Goal: Information Seeking & Learning: Learn about a topic

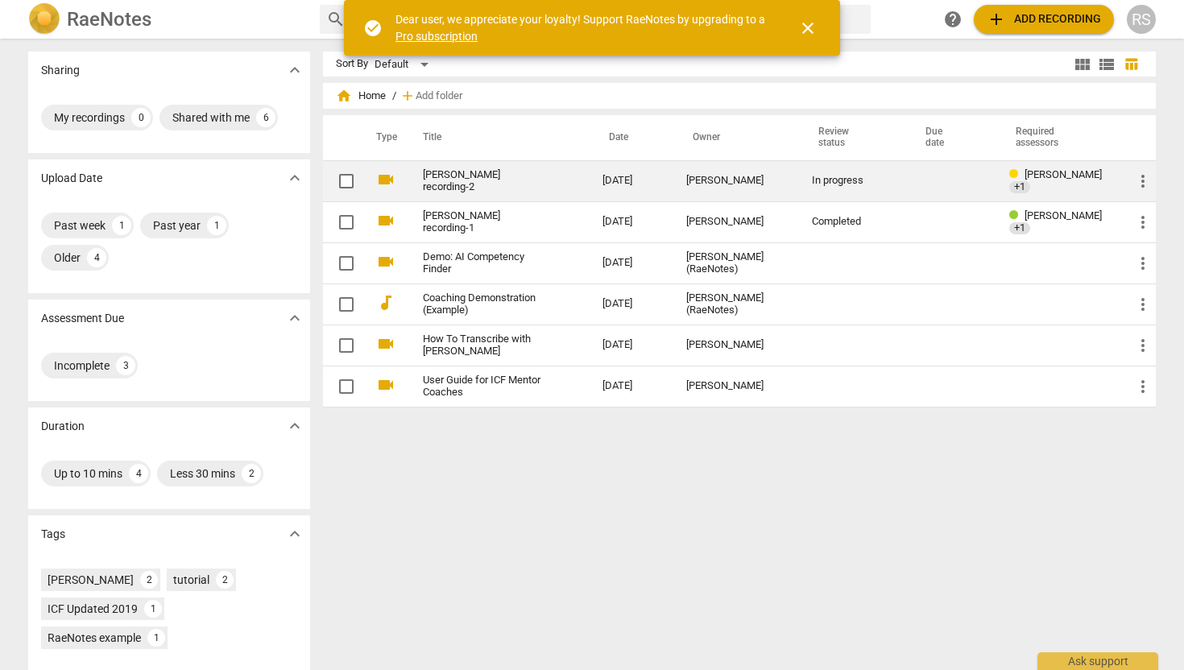
click at [508, 180] on link "[PERSON_NAME] recording-2" at bounding box center [484, 181] width 122 height 24
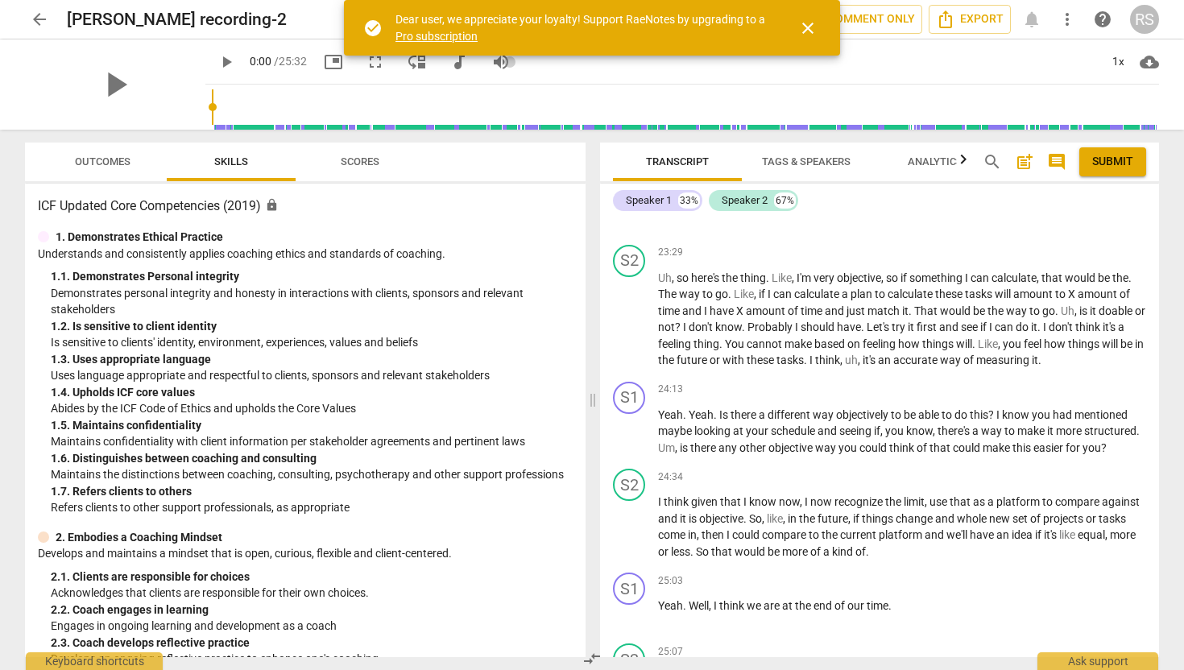
scroll to position [8312, 0]
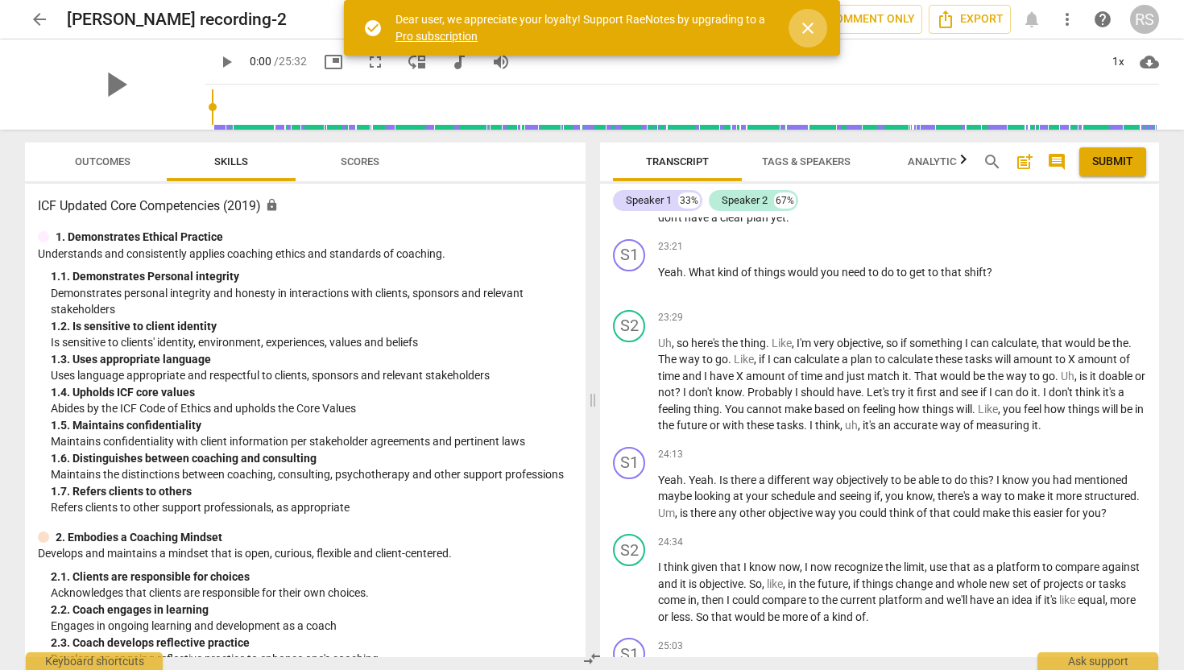
click at [808, 29] on span "close" at bounding box center [807, 28] width 19 height 19
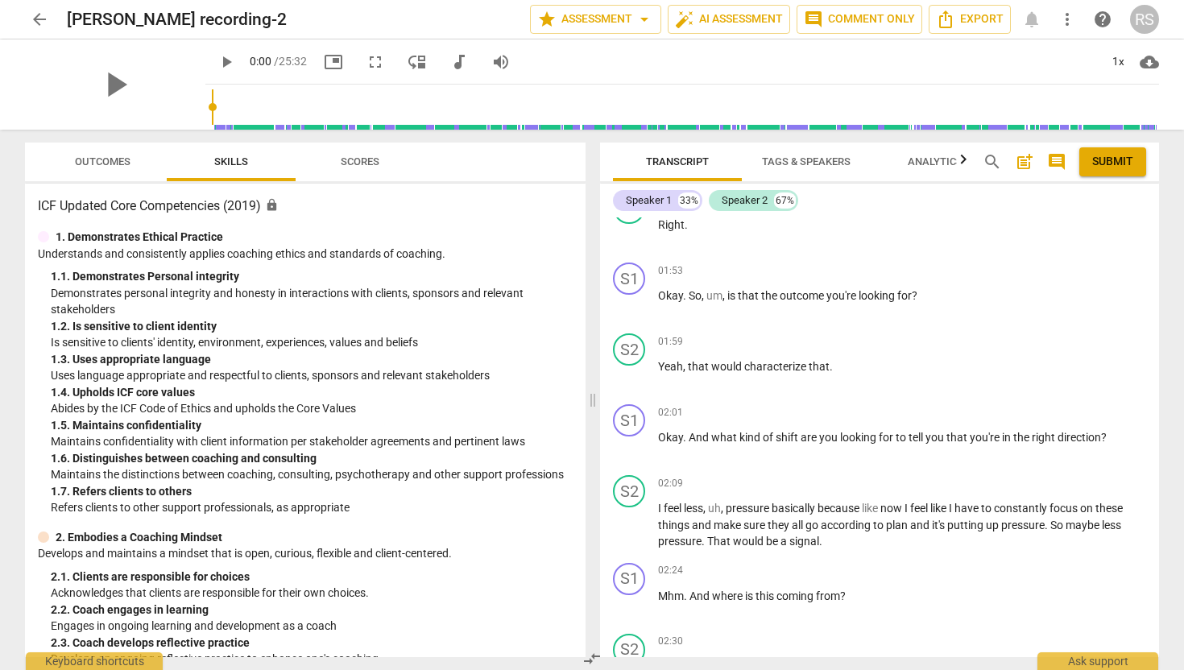
scroll to position [0, 0]
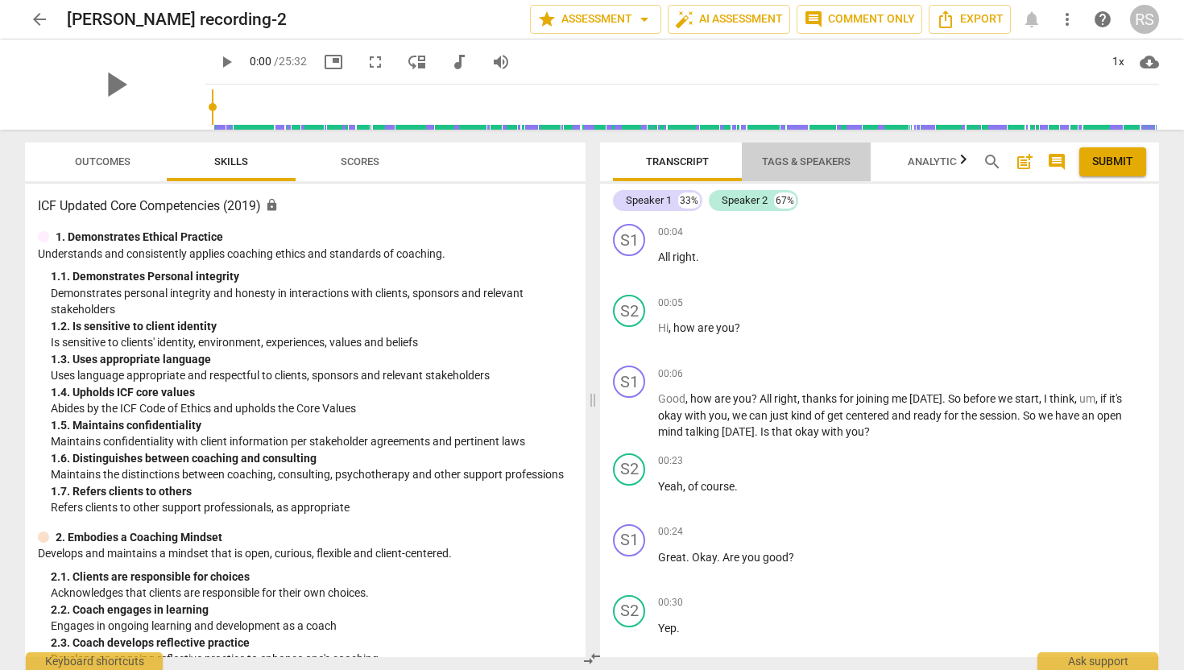
click at [818, 164] on span "Tags & Speakers" at bounding box center [806, 161] width 89 height 12
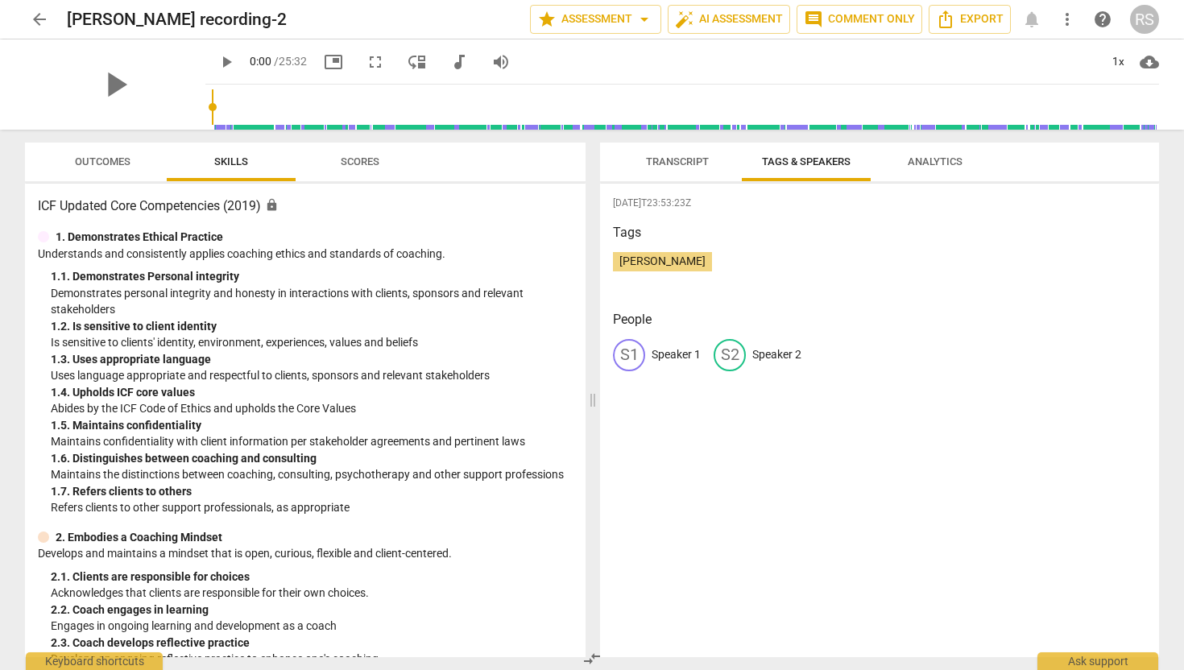
click at [633, 343] on div "S1" at bounding box center [629, 355] width 32 height 32
click at [694, 155] on span "Transcript" at bounding box center [677, 161] width 63 height 12
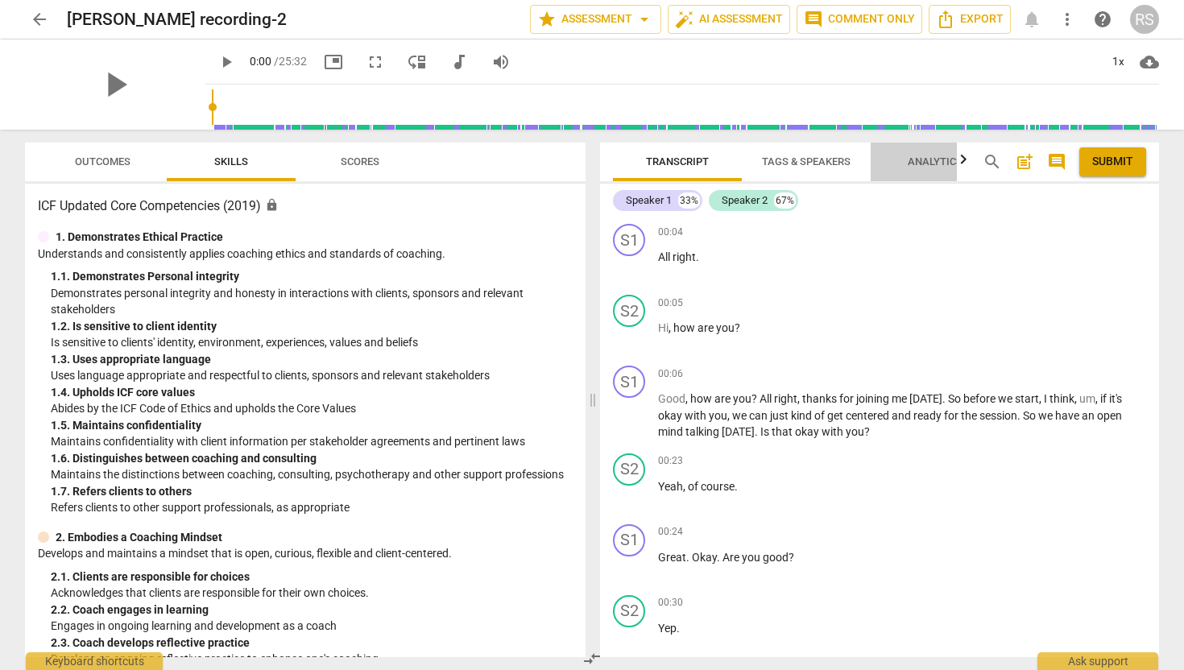
click at [955, 159] on span "Analytics" at bounding box center [935, 161] width 55 height 12
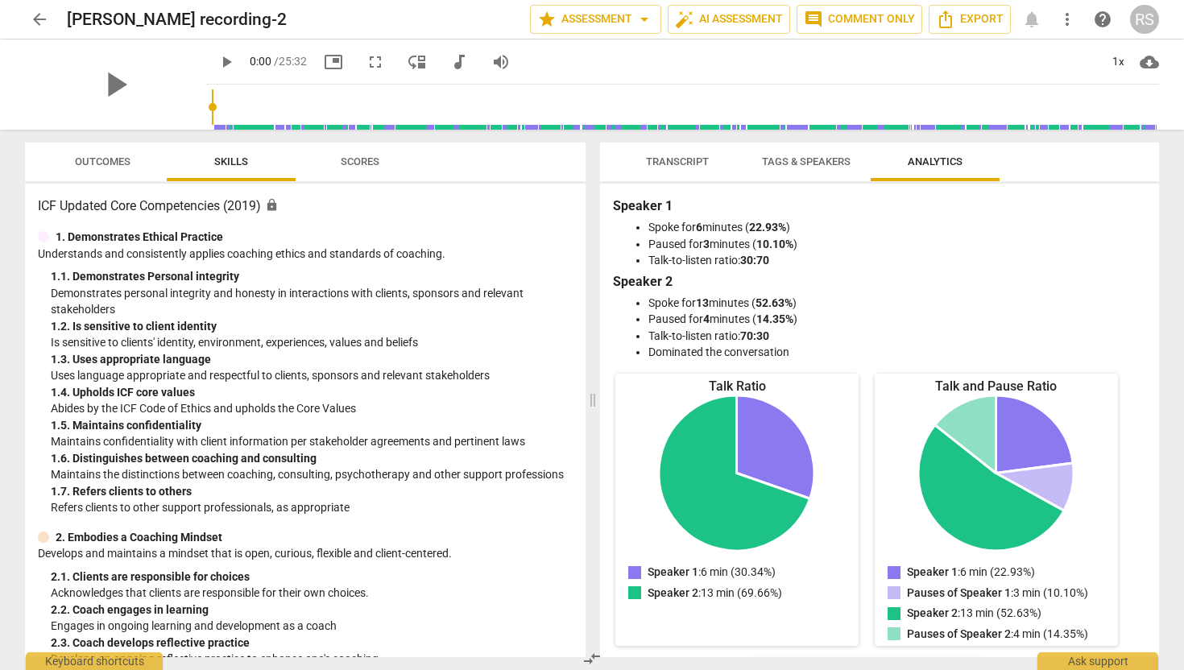
click at [98, 157] on span "Outcomes" at bounding box center [103, 161] width 56 height 12
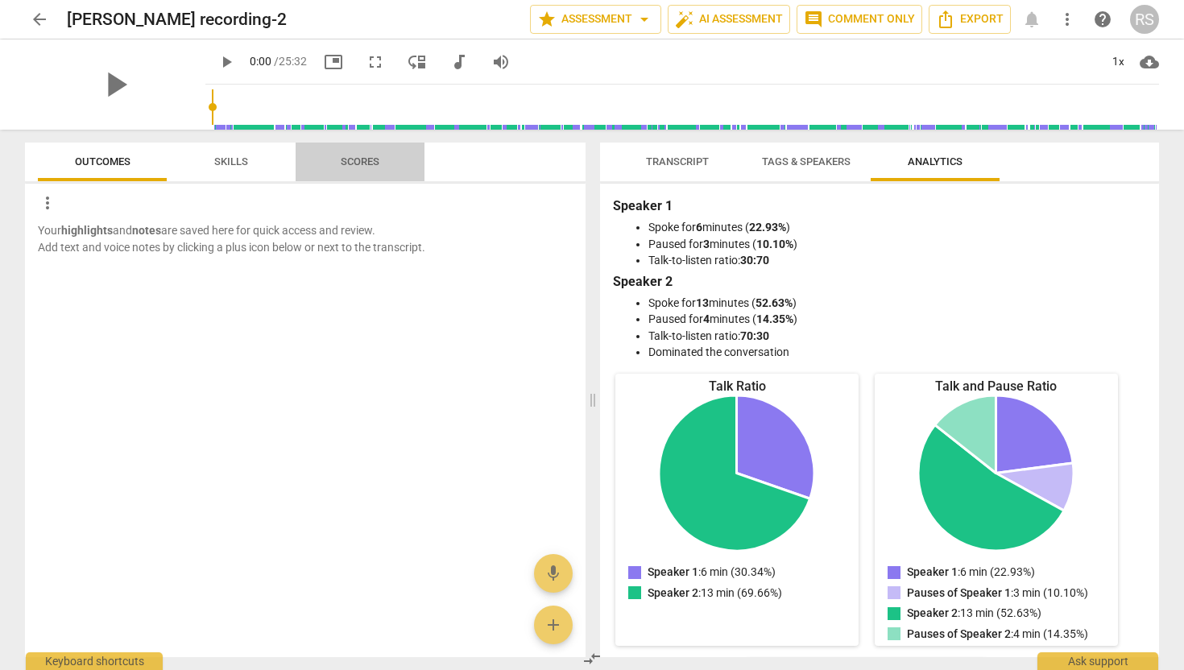
click at [377, 164] on span "Scores" at bounding box center [360, 161] width 39 height 12
